Goal: Information Seeking & Learning: Find specific fact

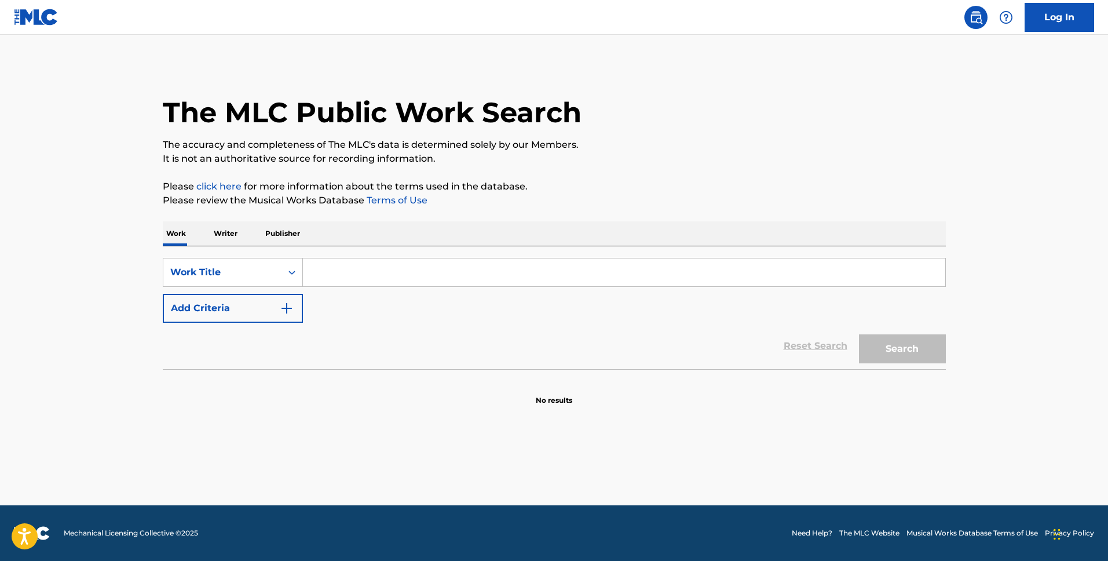
click at [439, 275] on input "Search Form" at bounding box center [624, 272] width 642 height 28
type input "wag ipagsabi"
click at [859, 334] on button "Search" at bounding box center [902, 348] width 87 height 29
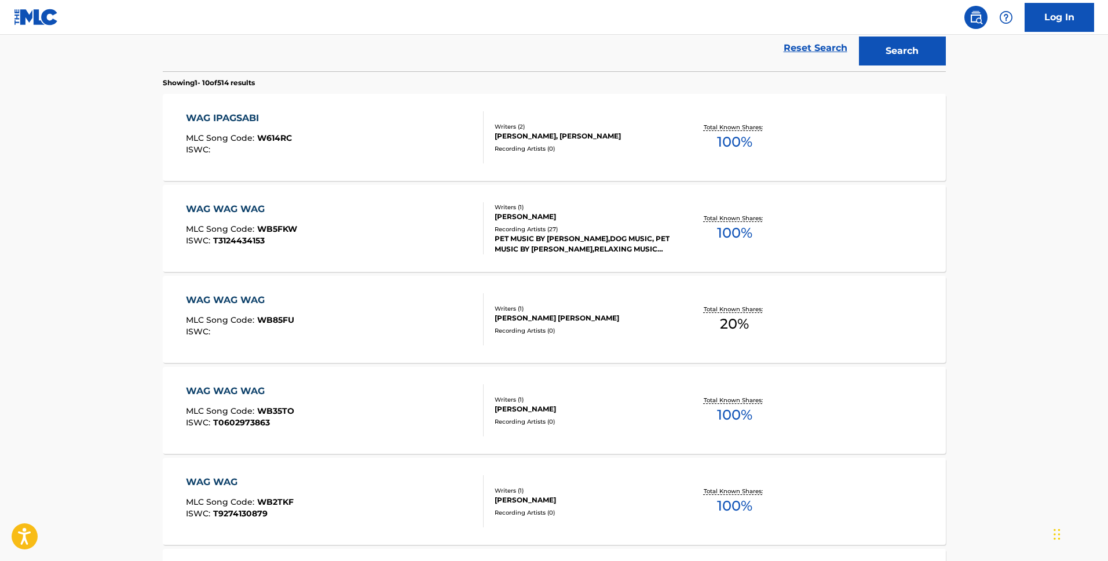
scroll to position [307, 0]
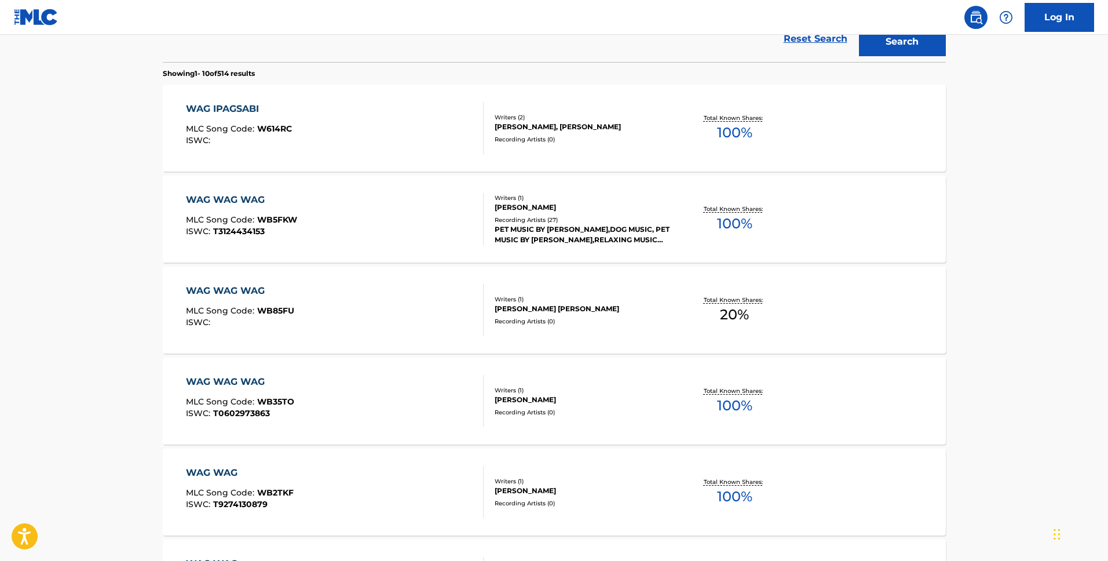
click at [740, 100] on div "WAG IPAGSABI MLC Song Code : W614RC ISWC : Writers ( 2 ) [PERSON_NAME], [PERSON…" at bounding box center [554, 128] width 783 height 87
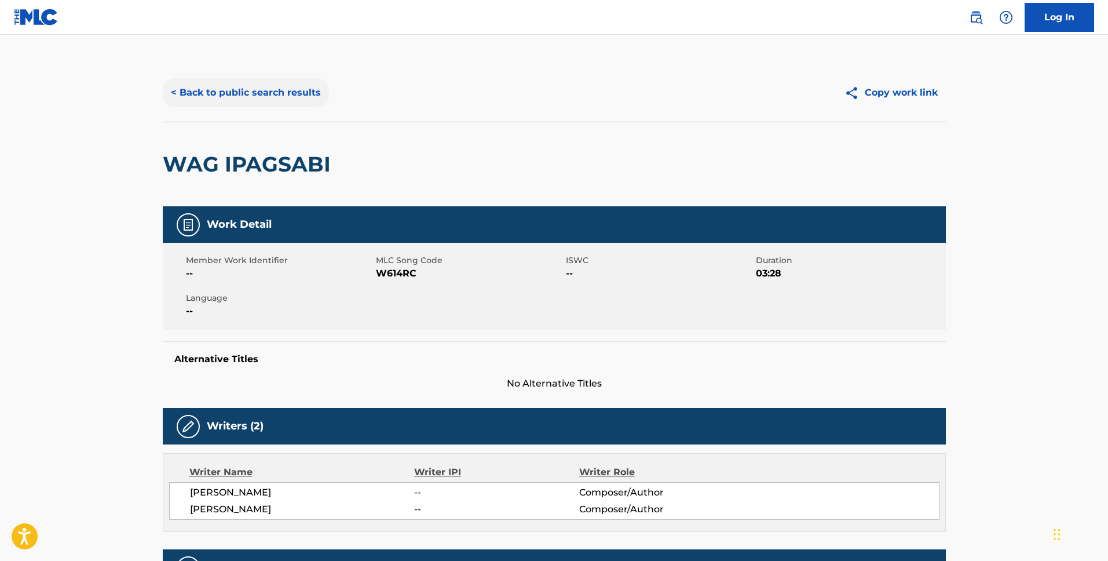
click at [226, 89] on button "< Back to public search results" at bounding box center [246, 92] width 166 height 29
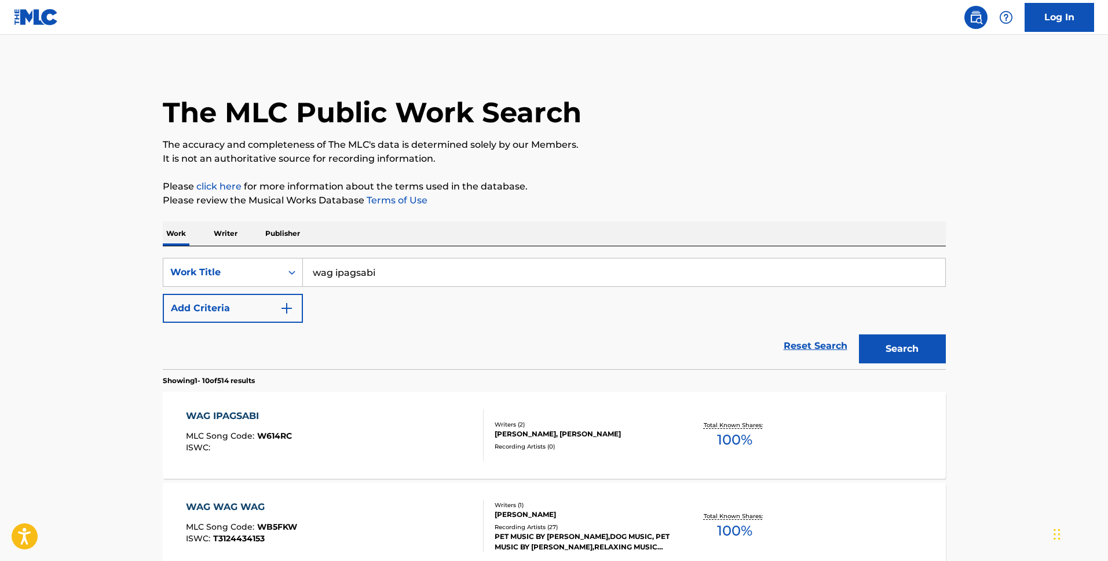
click at [428, 255] on div "SearchWithCriteria00d76df7-f140-45b0-b44e-72357585df3d Work Title wag ipagsabi …" at bounding box center [554, 307] width 783 height 123
click at [428, 261] on input "wag ipagsabi" at bounding box center [624, 272] width 642 height 28
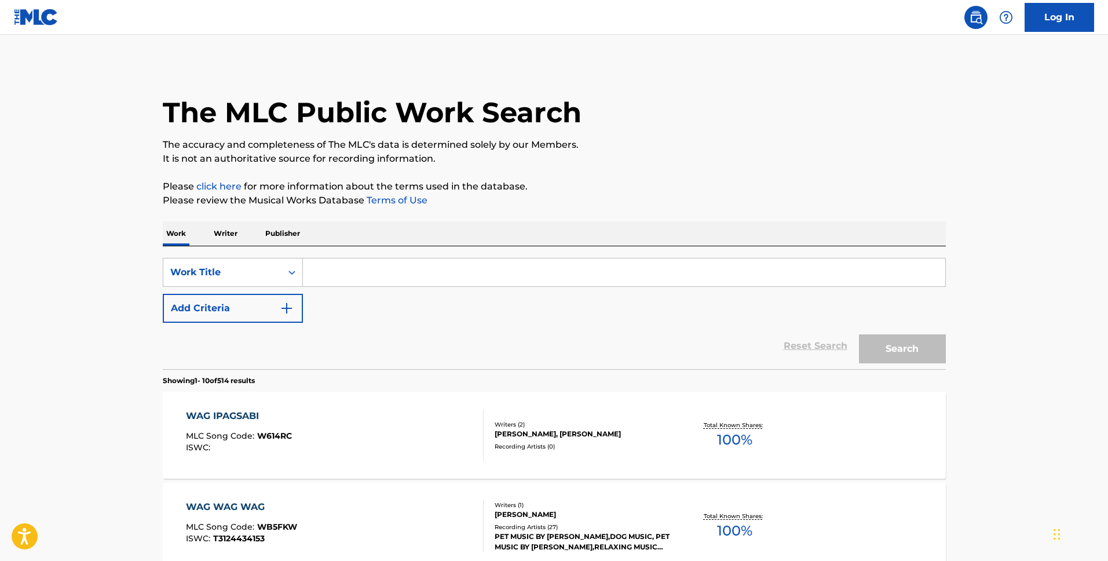
click at [521, 205] on p "Please review the Musical Works Database Terms of Use" at bounding box center [554, 200] width 783 height 14
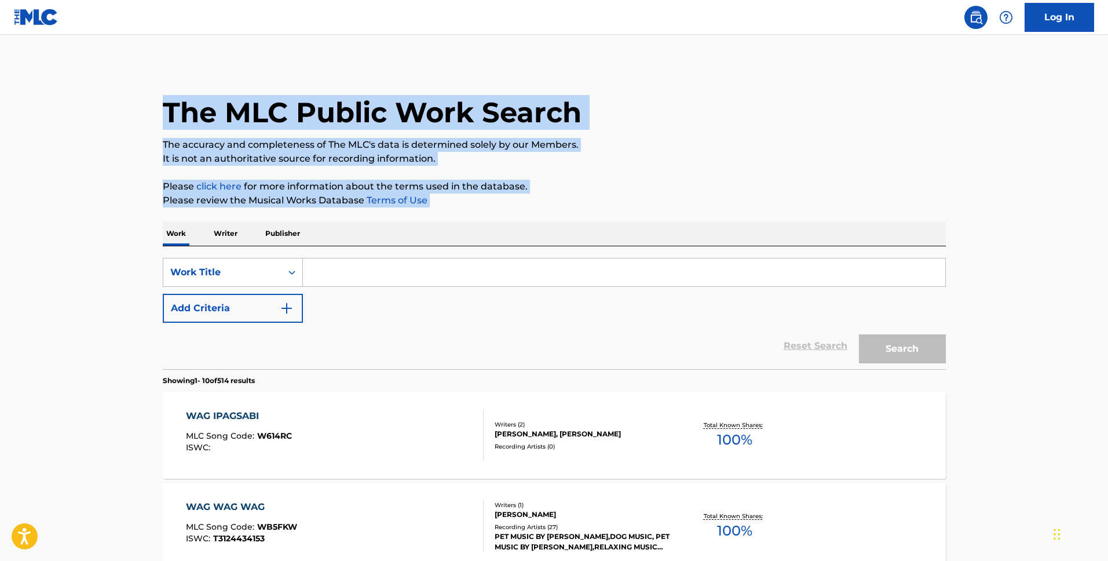
drag, startPoint x: 521, startPoint y: 205, endPoint x: 173, endPoint y: 106, distance: 362.4
click at [173, 106] on h1 "The MLC Public Work Search" at bounding box center [372, 112] width 419 height 35
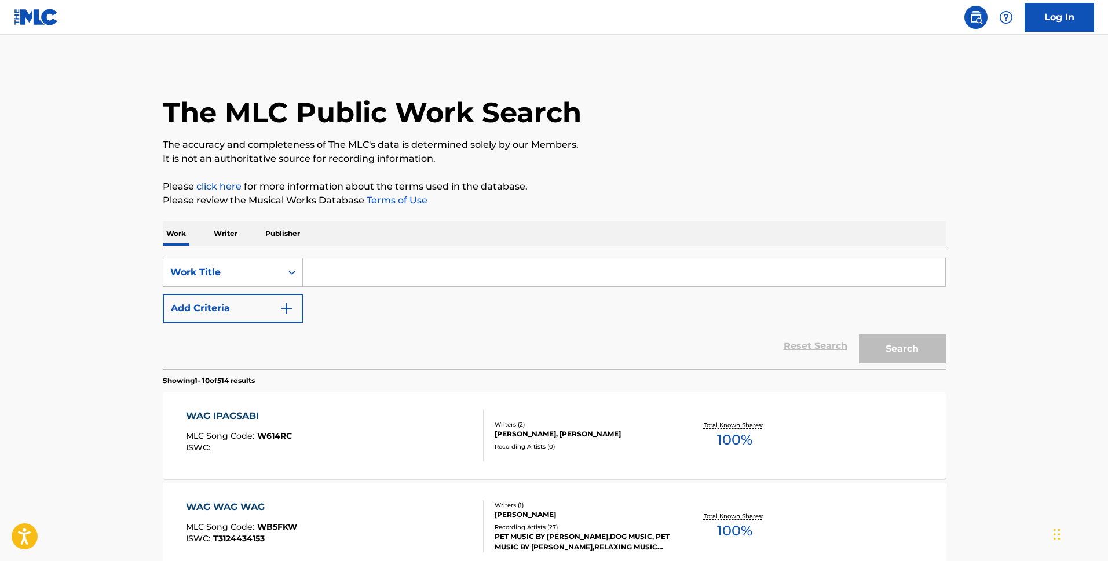
click at [234, 249] on div "SearchWithCriteria00d76df7-f140-45b0-b44e-72357585df3d Work Title Add Criteria …" at bounding box center [554, 307] width 783 height 123
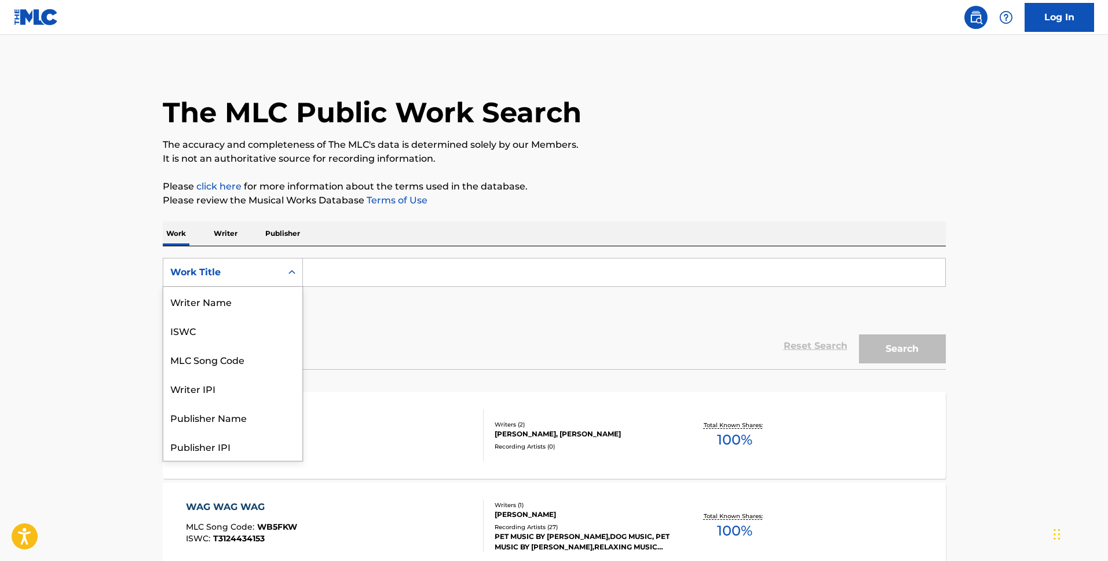
click at [234, 260] on div "Work Title" at bounding box center [233, 272] width 140 height 29
click at [239, 309] on div "Writer Name" at bounding box center [232, 301] width 139 height 29
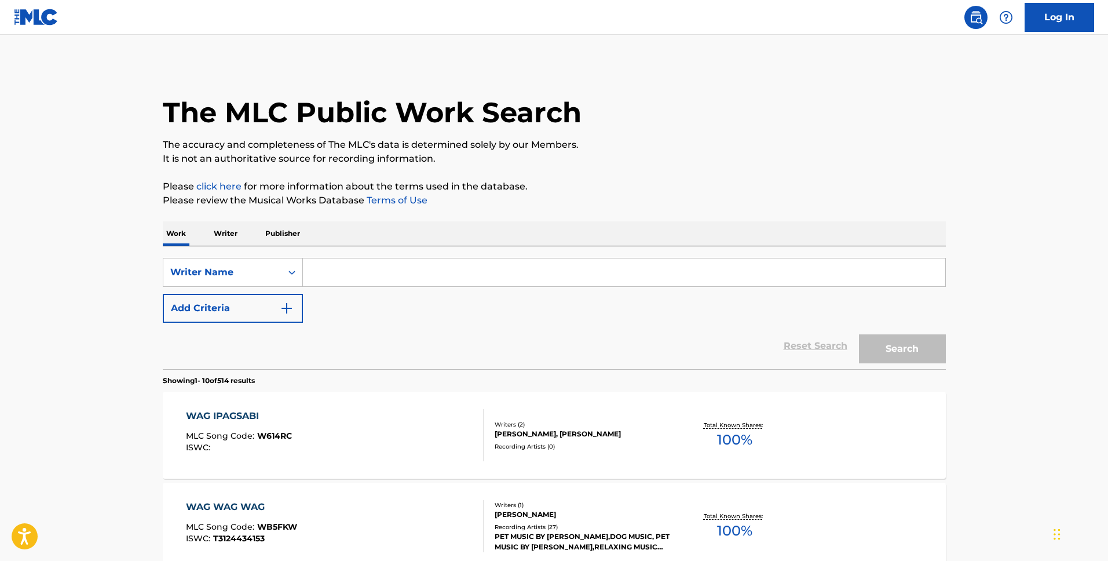
click at [443, 252] on div "SearchWithCriteriae0d6694e-e175-4da0-a139-0a7ba3bc0c18 Writer Name Add Criteria…" at bounding box center [554, 307] width 783 height 123
click at [421, 278] on input "Search Form" at bounding box center [624, 272] width 642 height 28
click at [236, 233] on p "Writer" at bounding box center [225, 233] width 31 height 24
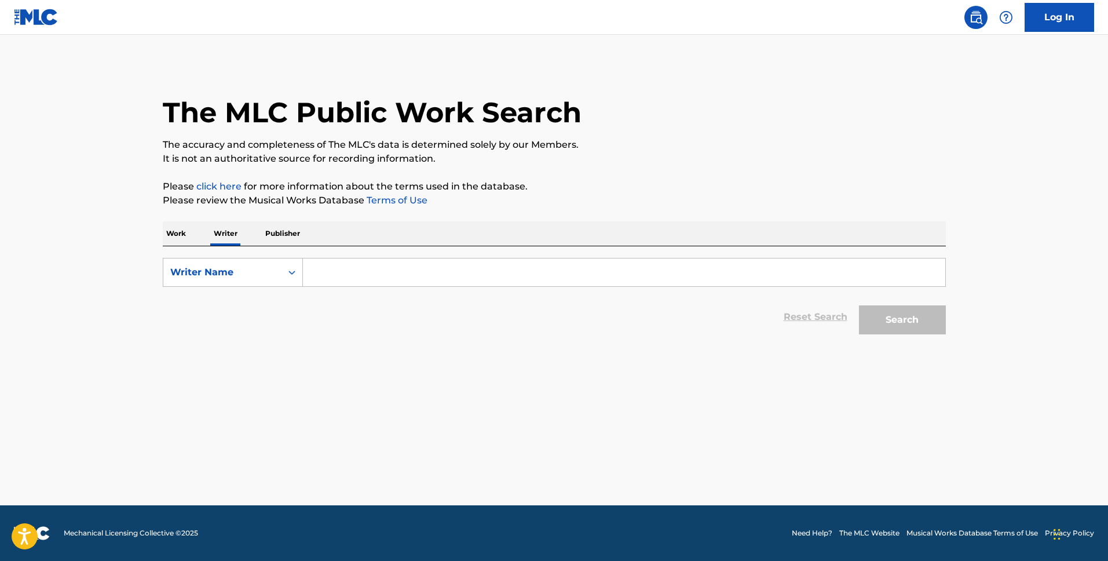
click at [775, 117] on div "The MLC Public Work Search" at bounding box center [554, 106] width 783 height 85
click at [297, 243] on p "Publisher" at bounding box center [283, 233] width 42 height 24
click at [363, 266] on input "Search Form" at bounding box center [624, 272] width 642 height 28
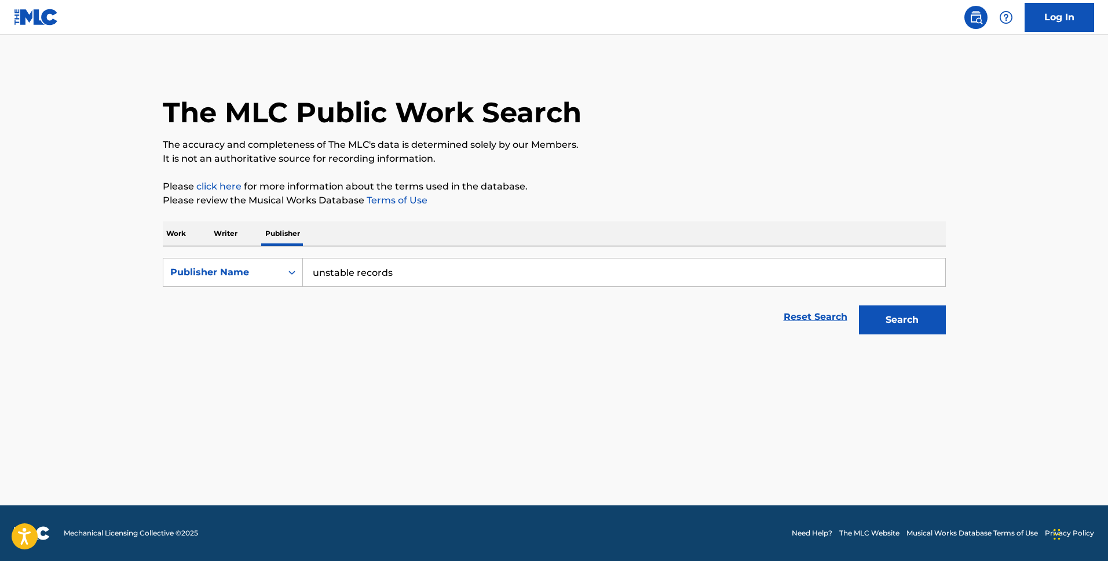
type input "unstable records"
click at [859, 305] on button "Search" at bounding box center [902, 319] width 87 height 29
